Goal: Task Accomplishment & Management: Use online tool/utility

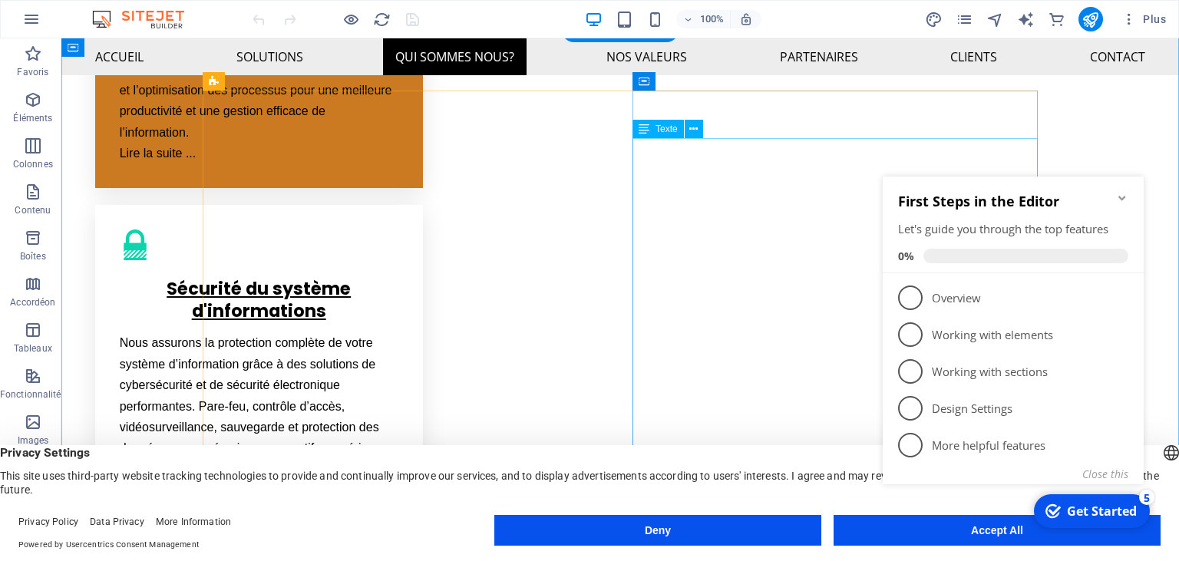
scroll to position [1156, 0]
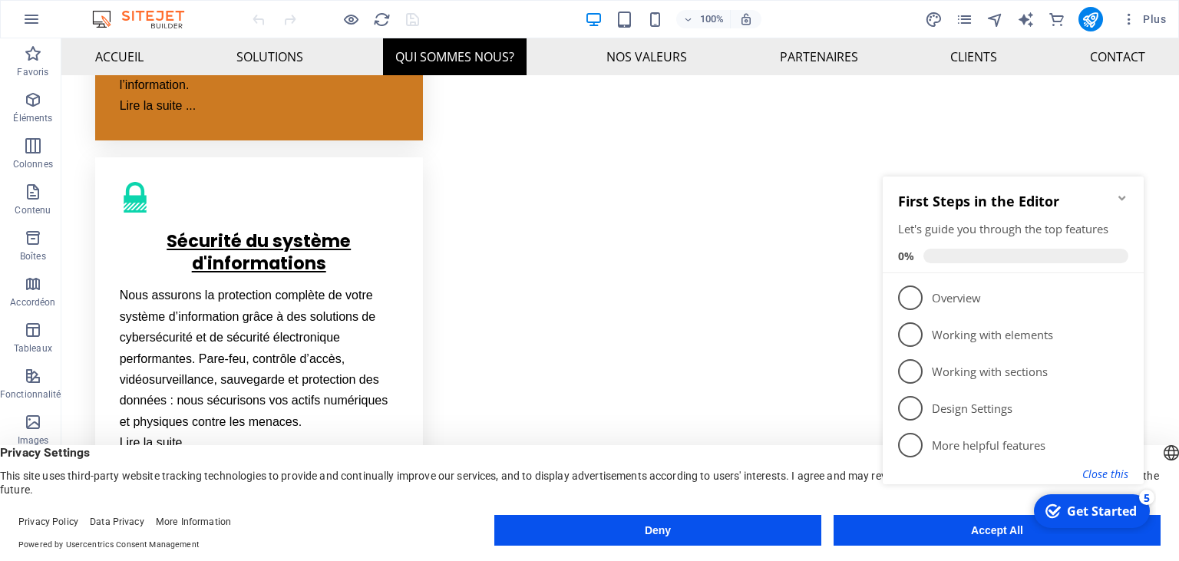
click at [1110, 476] on button "Close this" at bounding box center [1105, 474] width 46 height 15
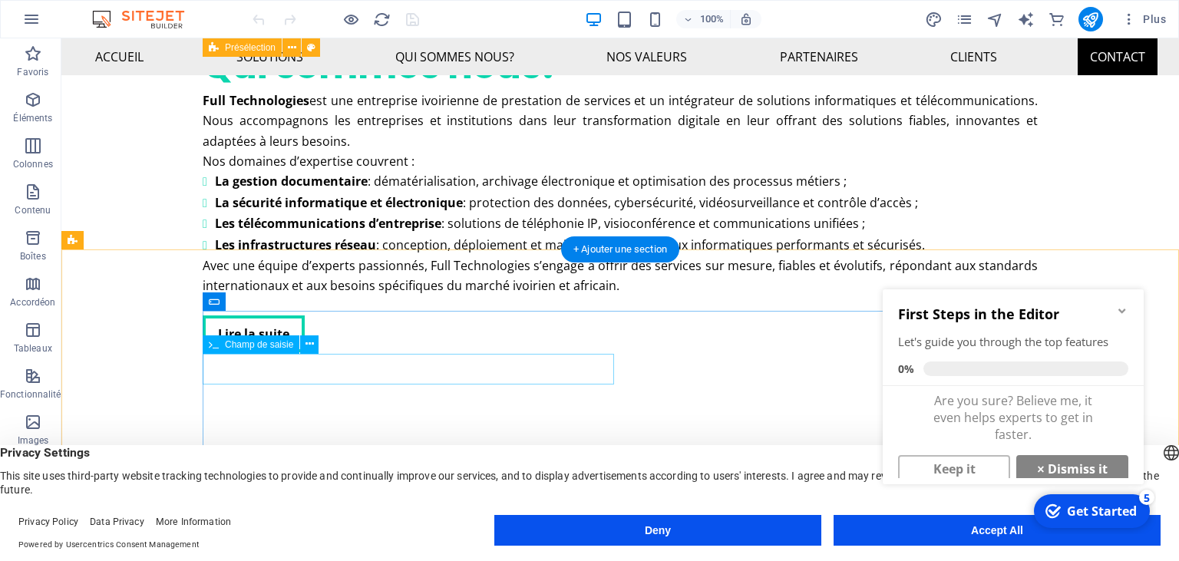
scroll to position [3912, 0]
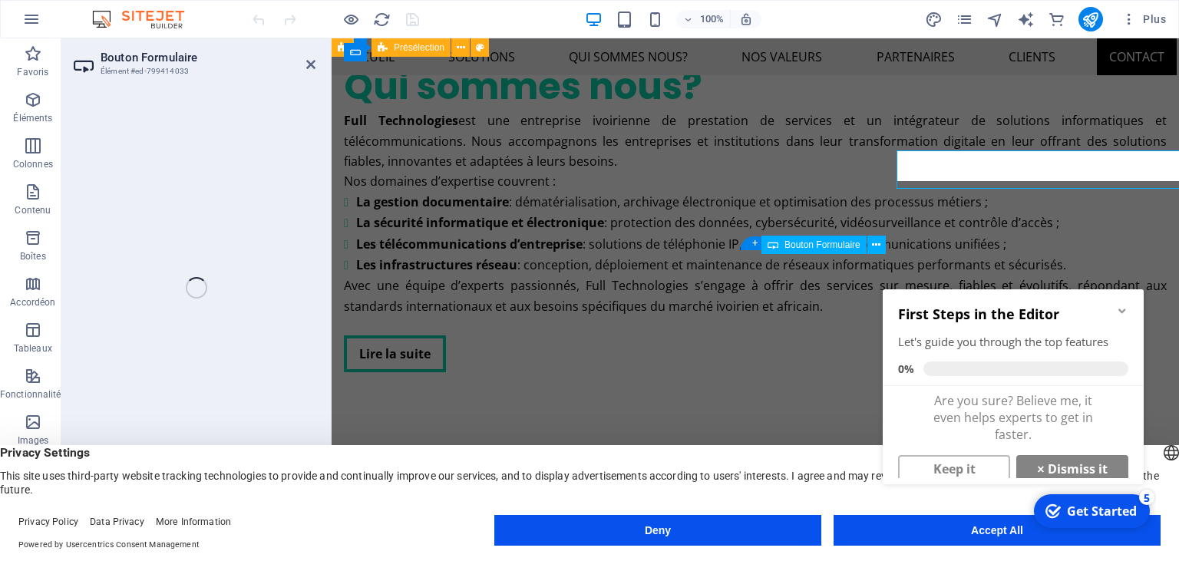
scroll to position [4015, 0]
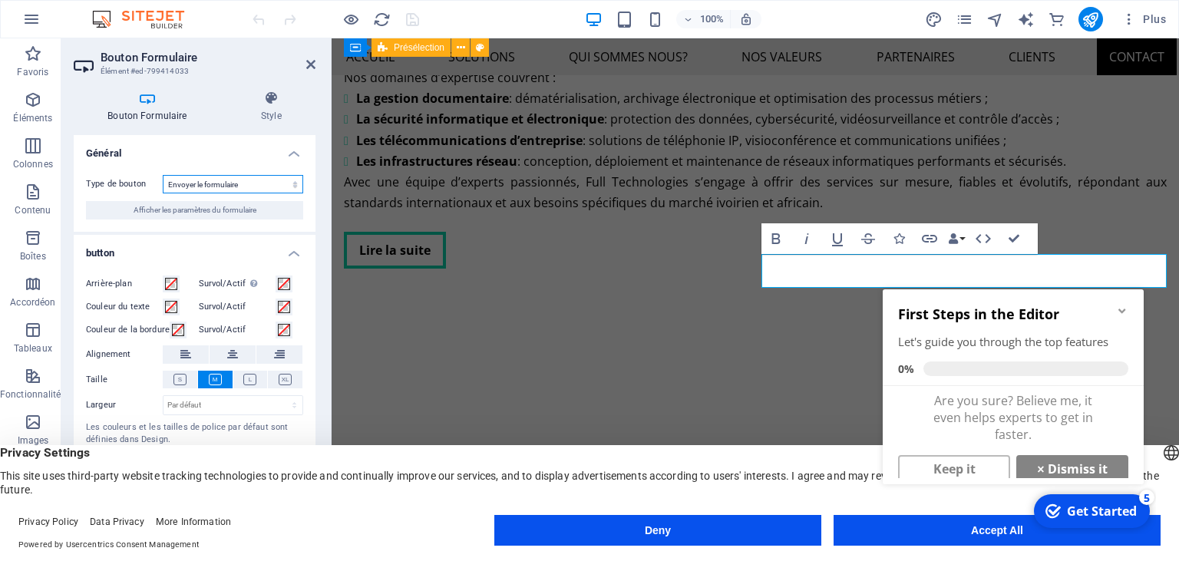
click at [170, 183] on select "Envoyer le formulaire Réinitialiser le formulaire Aucune action" at bounding box center [233, 184] width 140 height 18
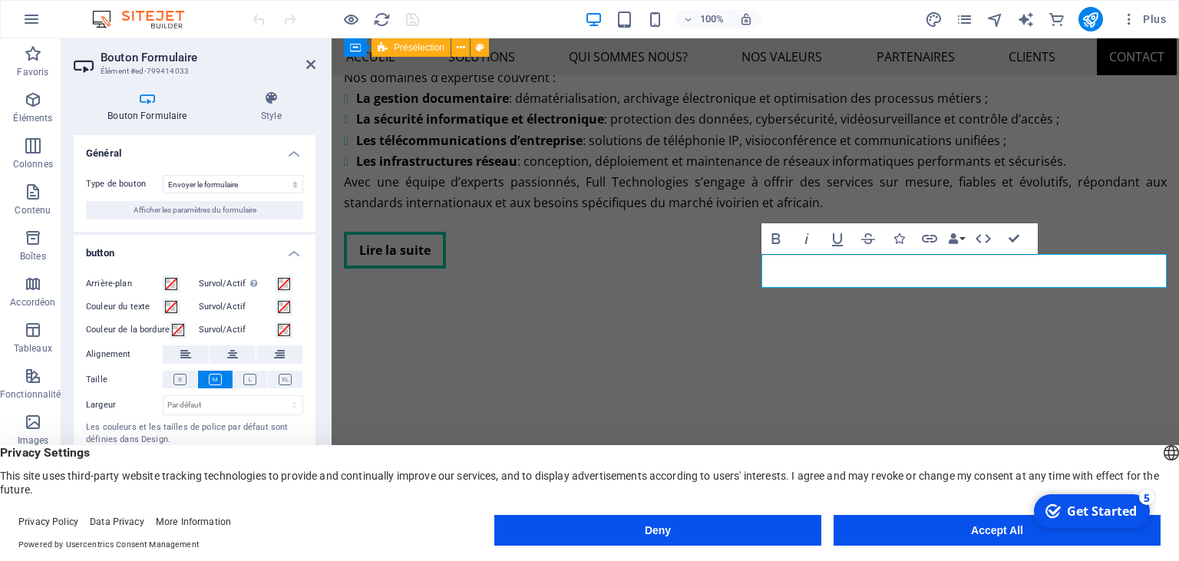
drag, startPoint x: 218, startPoint y: 213, endPoint x: 223, endPoint y: 221, distance: 9.0
click at [219, 213] on span "Afficher les paramètres du formulaire" at bounding box center [195, 210] width 123 height 18
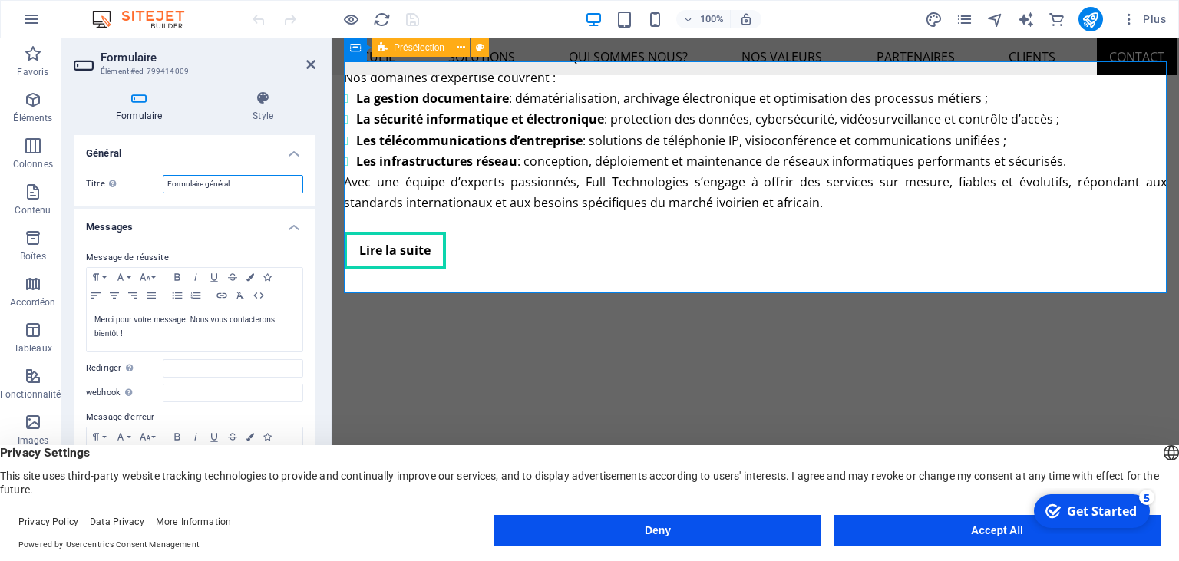
drag, startPoint x: 238, startPoint y: 186, endPoint x: 140, endPoint y: 180, distance: 98.4
click at [163, 180] on input "Formulaire général" at bounding box center [233, 184] width 140 height 18
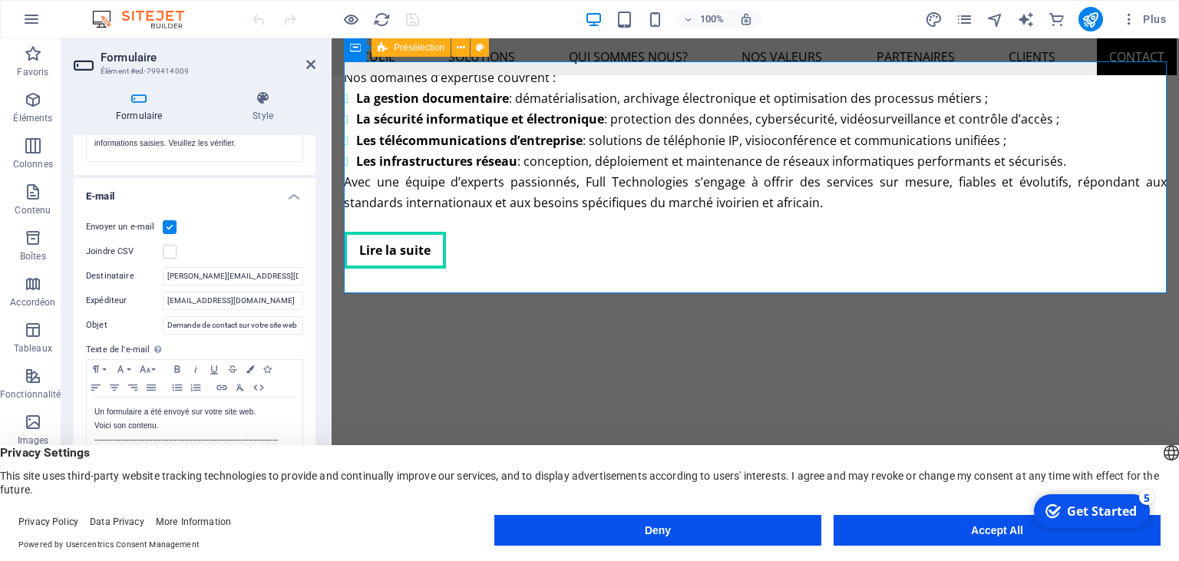
scroll to position [420, 0]
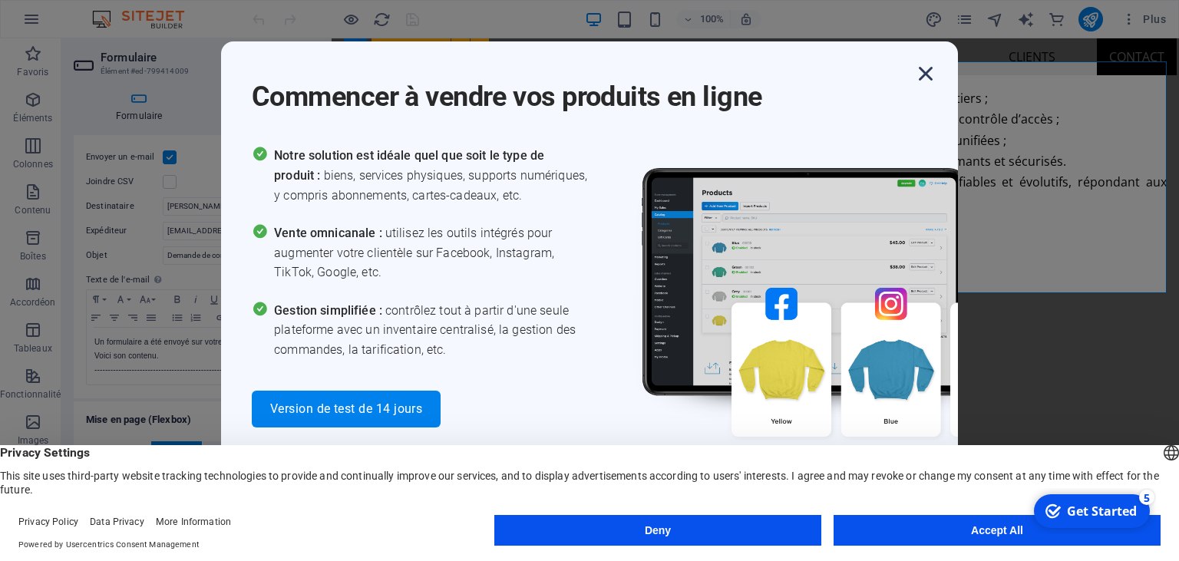
click at [919, 72] on icon "button" at bounding box center [926, 74] width 28 height 28
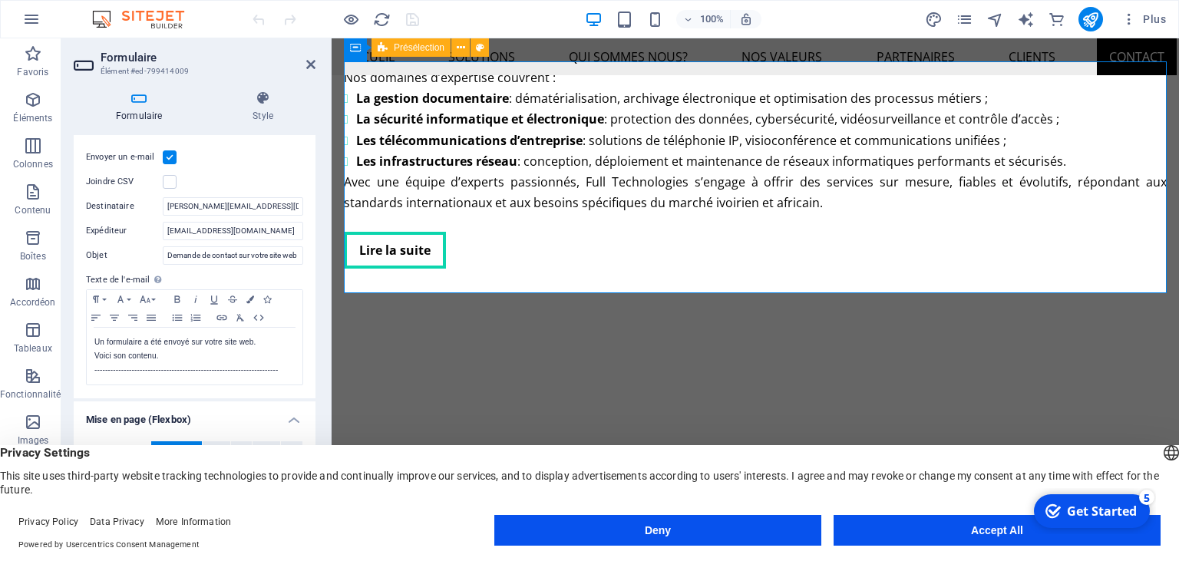
scroll to position [0, 0]
